Goal: Transaction & Acquisition: Purchase product/service

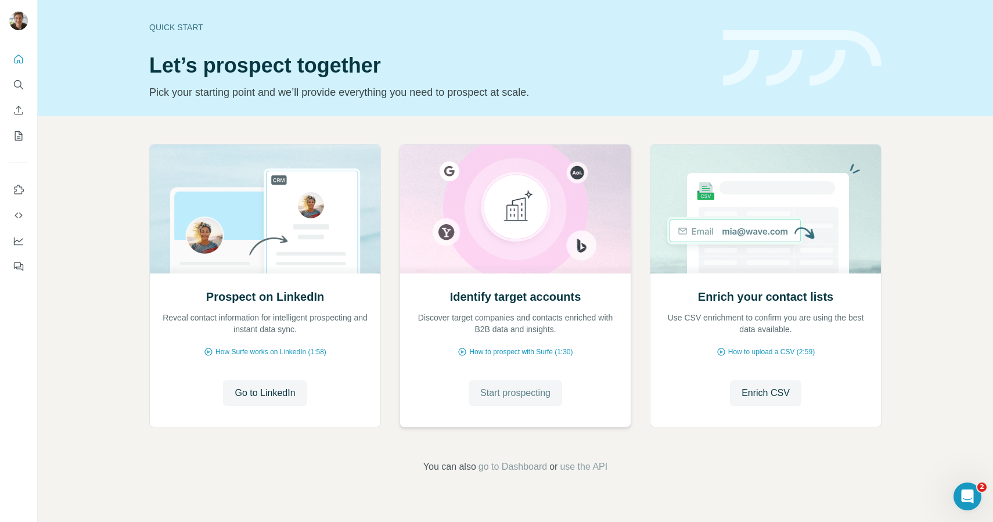
click at [524, 389] on span "Start prospecting" at bounding box center [515, 393] width 70 height 14
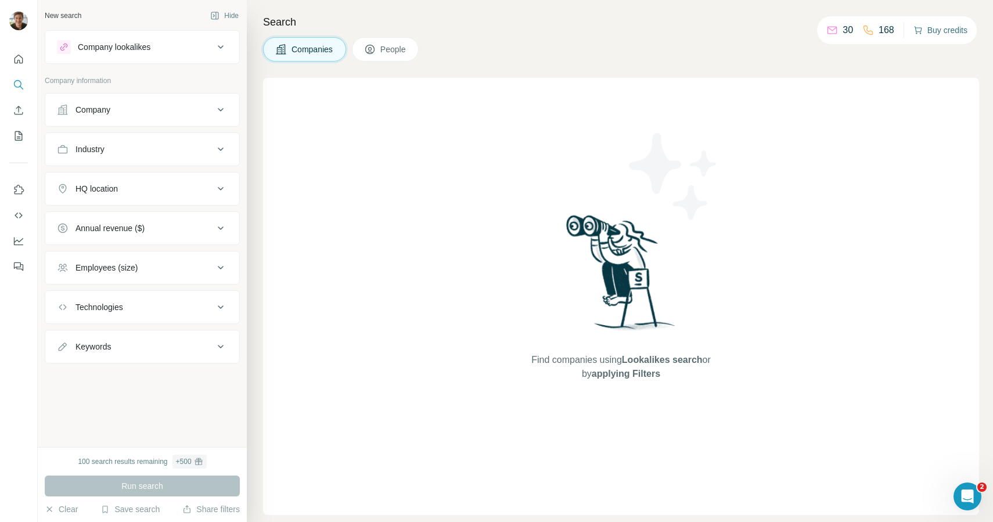
click at [945, 36] on button "Buy credits" at bounding box center [941, 30] width 54 height 16
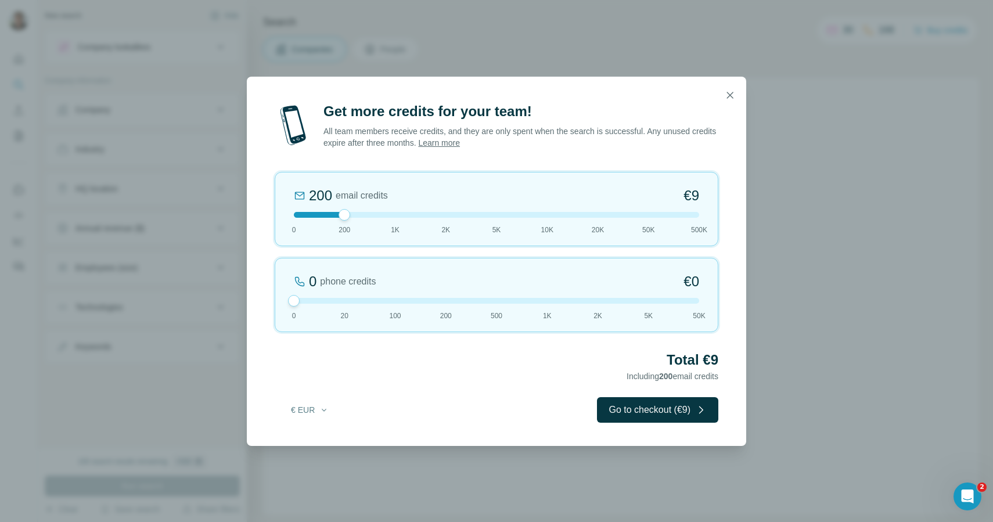
drag, startPoint x: 343, startPoint y: 303, endPoint x: 270, endPoint y: 301, distance: 73.2
click at [270, 301] on div "Get more credits for your team! All team members receive credits, and they are …" at bounding box center [497, 274] width 500 height 344
drag, startPoint x: 343, startPoint y: 218, endPoint x: 540, endPoint y: 217, distance: 196.3
click at [540, 217] on div at bounding box center [496, 215] width 405 height 6
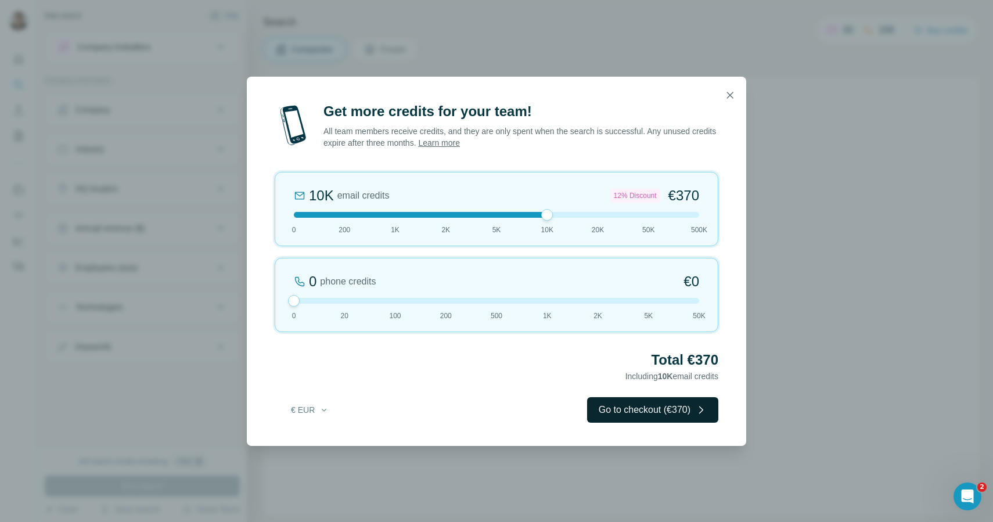
click at [648, 411] on button "Go to checkout (€370)" at bounding box center [652, 410] width 131 height 26
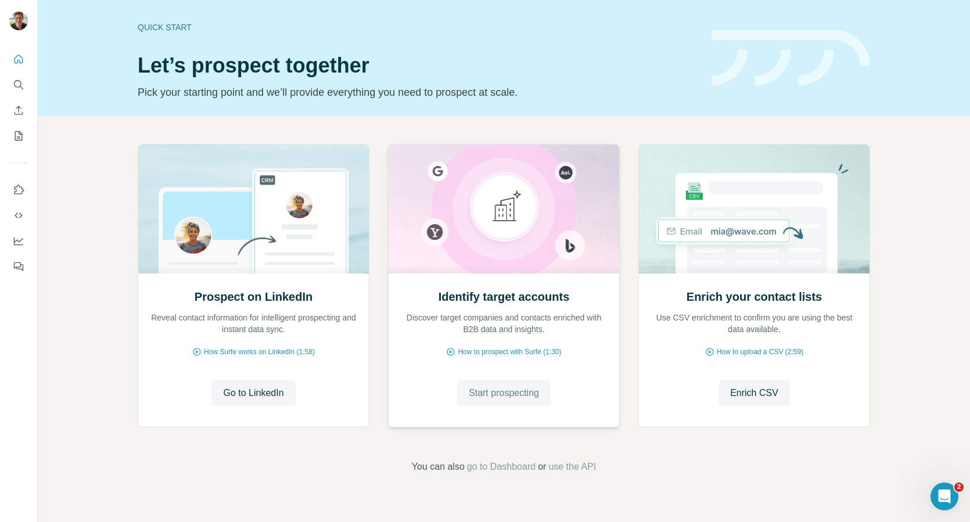
click at [502, 389] on span "Start prospecting" at bounding box center [504, 393] width 70 height 14
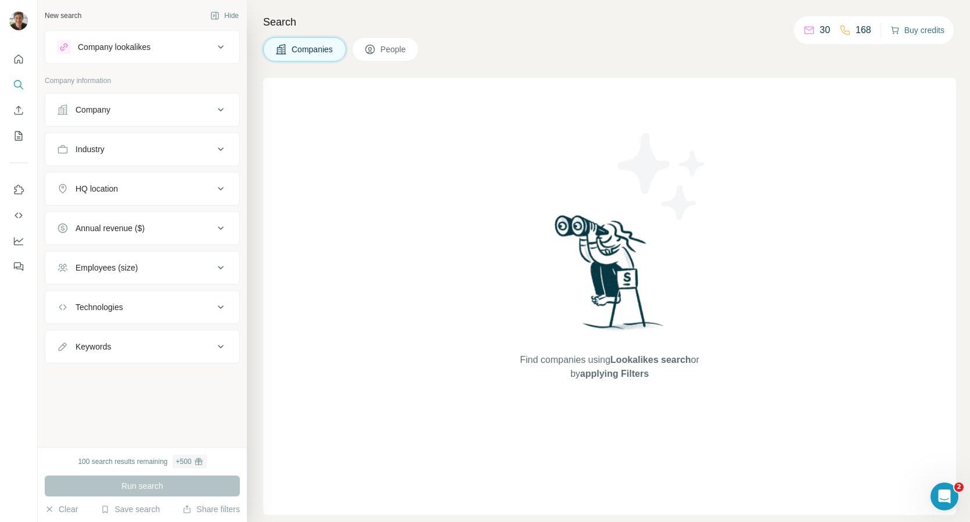
click at [926, 33] on button "Buy credits" at bounding box center [918, 30] width 54 height 16
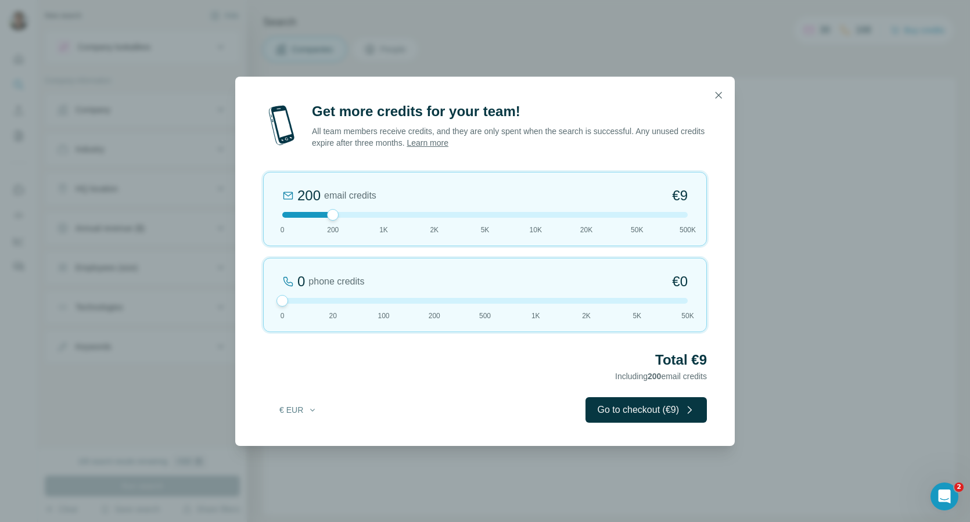
drag, startPoint x: 333, startPoint y: 301, endPoint x: 336, endPoint y: 238, distance: 63.4
click at [284, 302] on div at bounding box center [283, 301] width 12 height 12
drag, startPoint x: 334, startPoint y: 214, endPoint x: 516, endPoint y: 216, distance: 182.4
click at [516, 216] on div at bounding box center [484, 215] width 405 height 6
drag, startPoint x: 536, startPoint y: 214, endPoint x: 580, endPoint y: 314, distance: 109.5
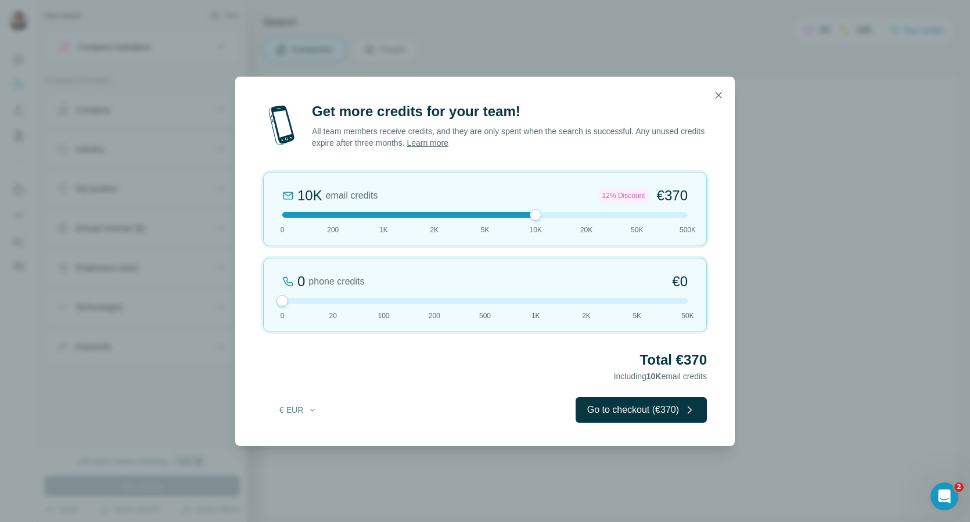
click at [511, 212] on div at bounding box center [484, 215] width 405 height 6
click at [652, 412] on button "Go to checkout (€370)" at bounding box center [641, 410] width 131 height 26
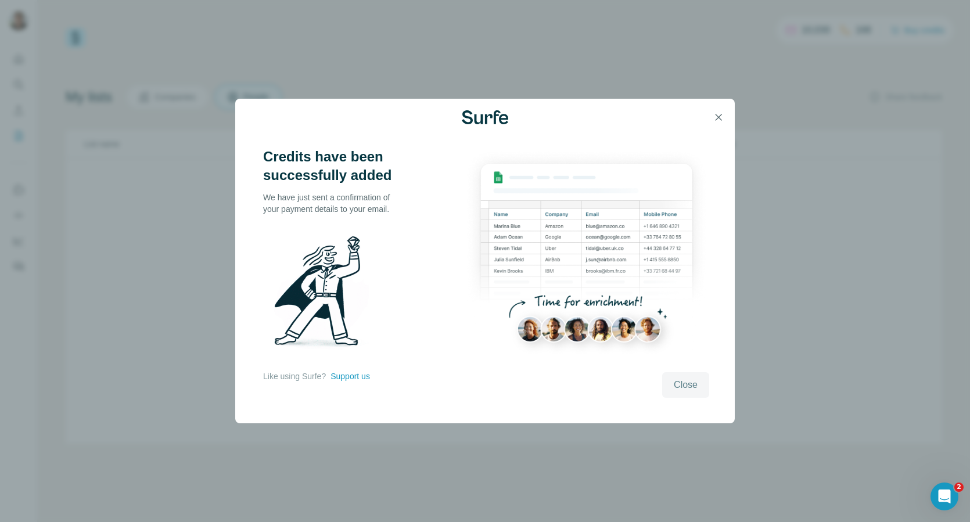
click at [689, 386] on span "Close" at bounding box center [686, 385] width 24 height 14
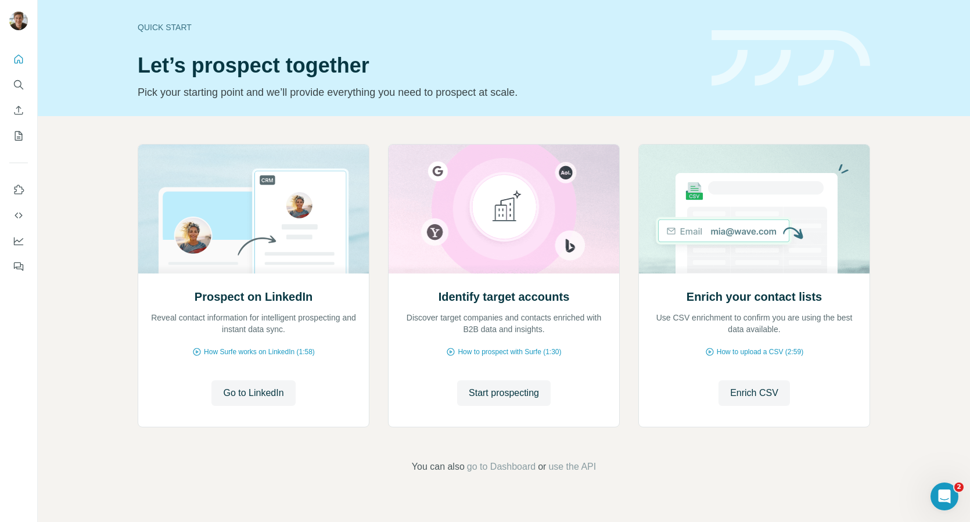
click at [523, 65] on h1 "Let’s prospect together" at bounding box center [418, 65] width 560 height 23
